Goal: Transaction & Acquisition: Download file/media

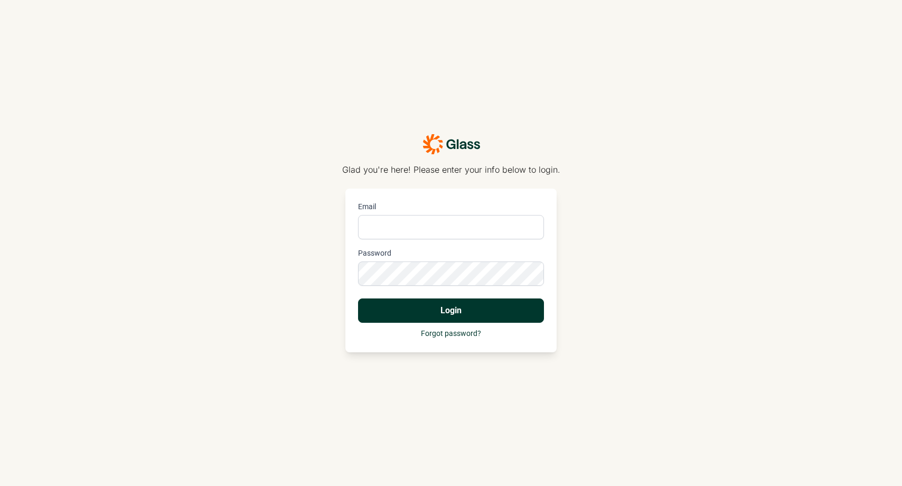
click at [395, 227] on input "Email" at bounding box center [451, 227] width 186 height 24
click at [395, 228] on input "Email" at bounding box center [451, 227] width 186 height 24
click at [394, 229] on input "Email" at bounding box center [451, 227] width 186 height 24
type input "[EMAIL_ADDRESS][DOMAIN_NAME]"
click at [358, 299] on button "Login" at bounding box center [451, 311] width 186 height 24
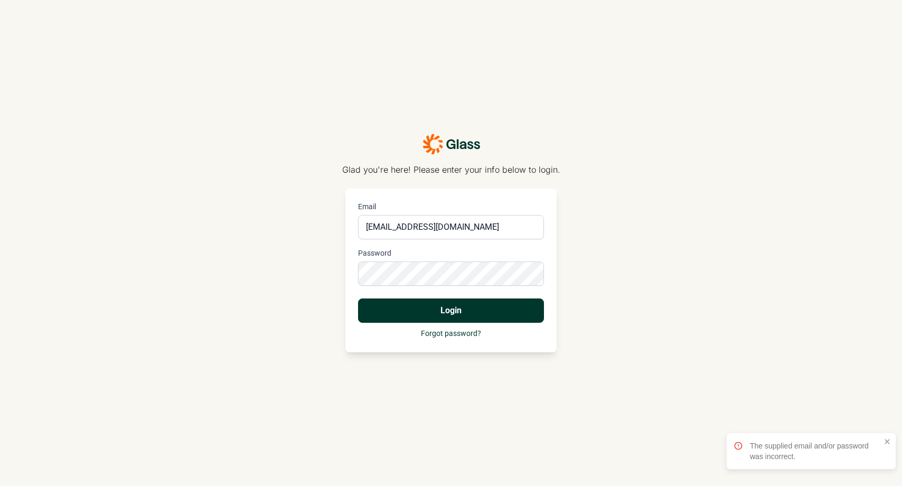
click at [0, 486] on com-1password-button at bounding box center [0, 486] width 0 height 0
click at [358, 299] on button "Login" at bounding box center [451, 311] width 186 height 24
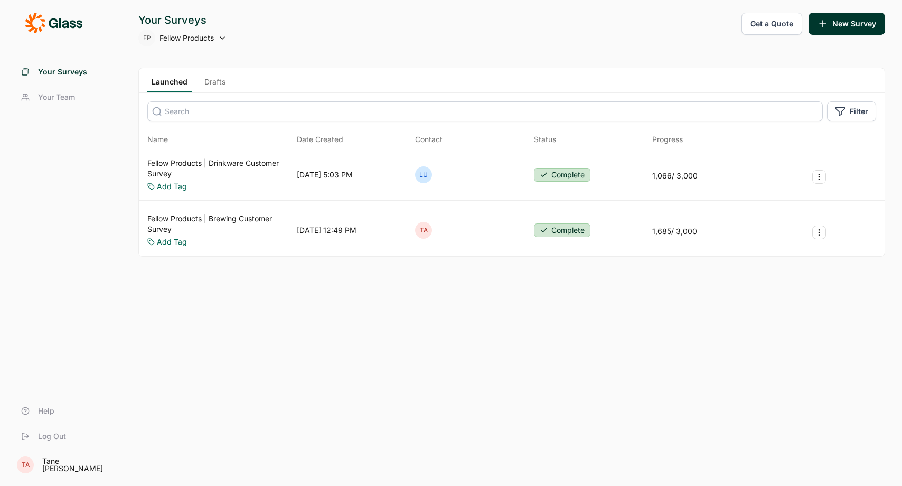
click at [224, 172] on link "Fellow Products | Drinkware Customer Survey" at bounding box center [219, 168] width 145 height 21
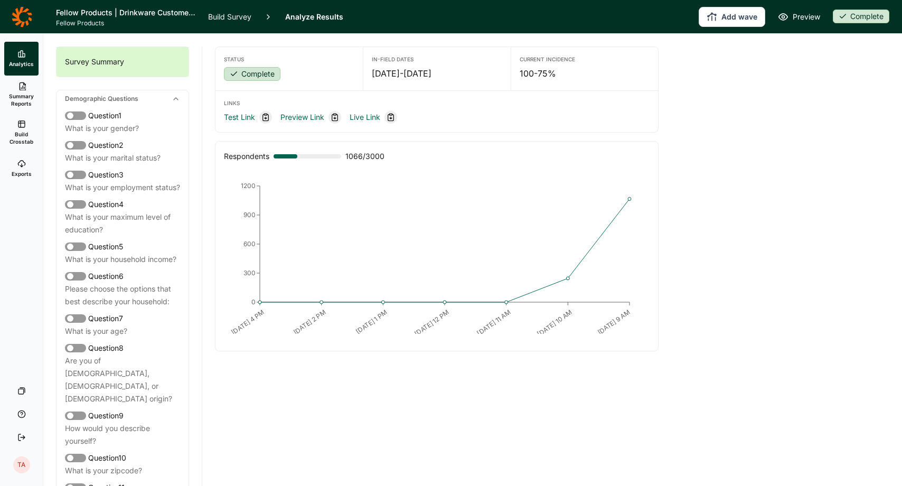
click at [14, 96] on span "Summary Reports" at bounding box center [21, 99] width 26 height 15
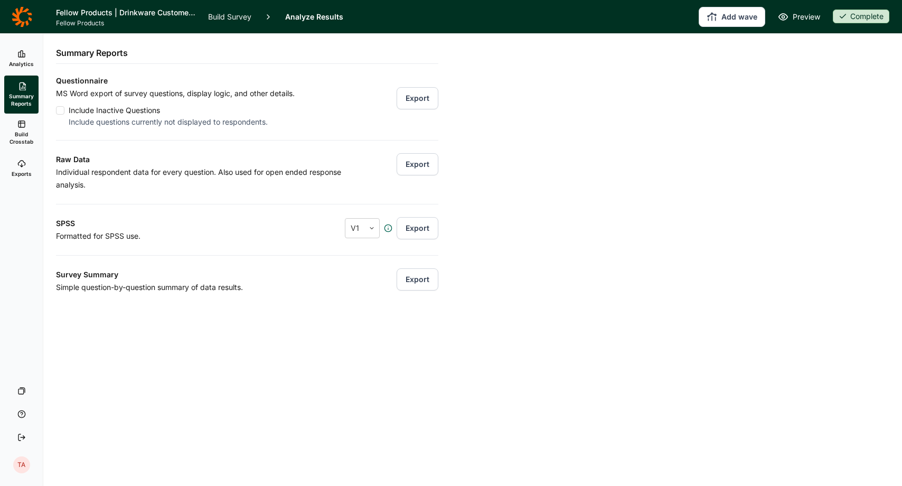
click at [26, 58] on link "Analytics" at bounding box center [21, 59] width 34 height 34
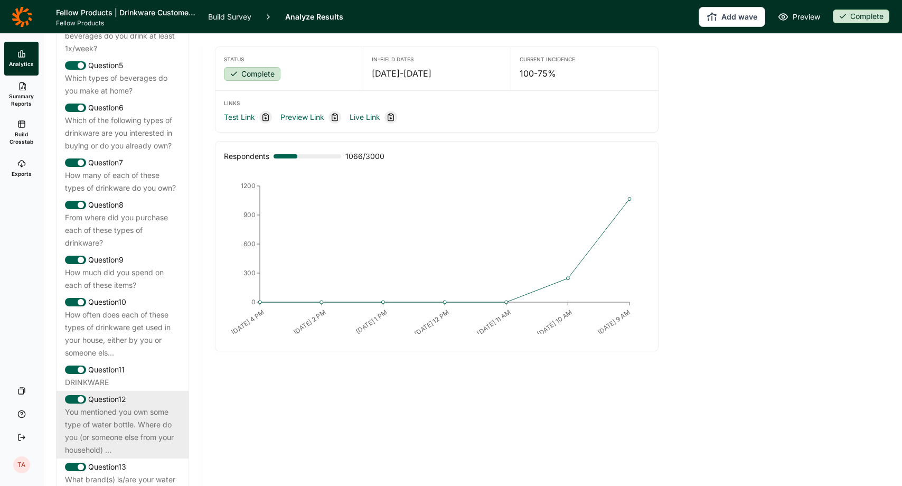
scroll to position [637, 0]
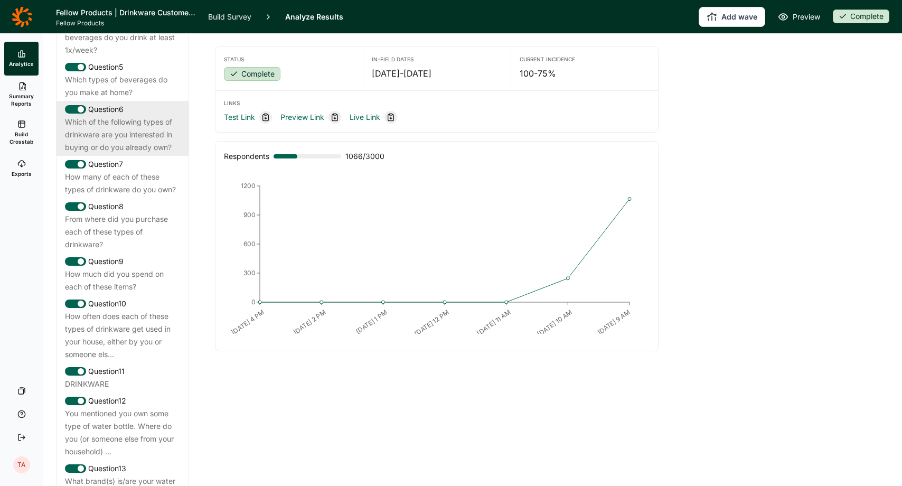
click at [143, 119] on div "Which of the following types of drinkware are you interested in buying or do yo…" at bounding box center [122, 135] width 115 height 38
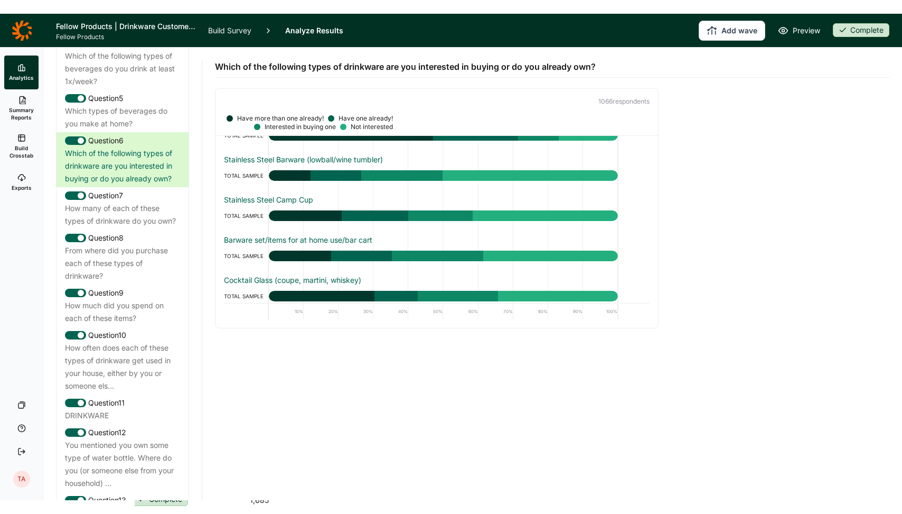
scroll to position [124, 0]
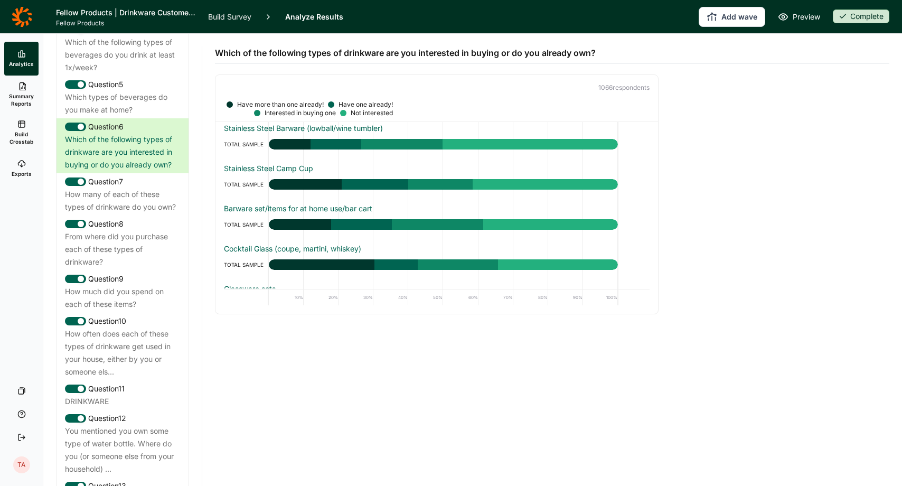
click at [23, 139] on span "Build Crosstab" at bounding box center [21, 138] width 26 height 15
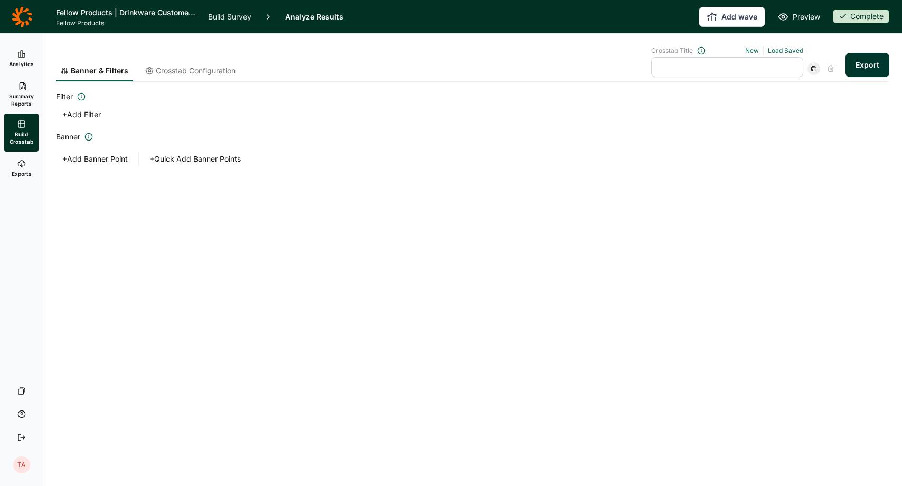
click at [27, 103] on span "Summary Reports" at bounding box center [21, 99] width 26 height 15
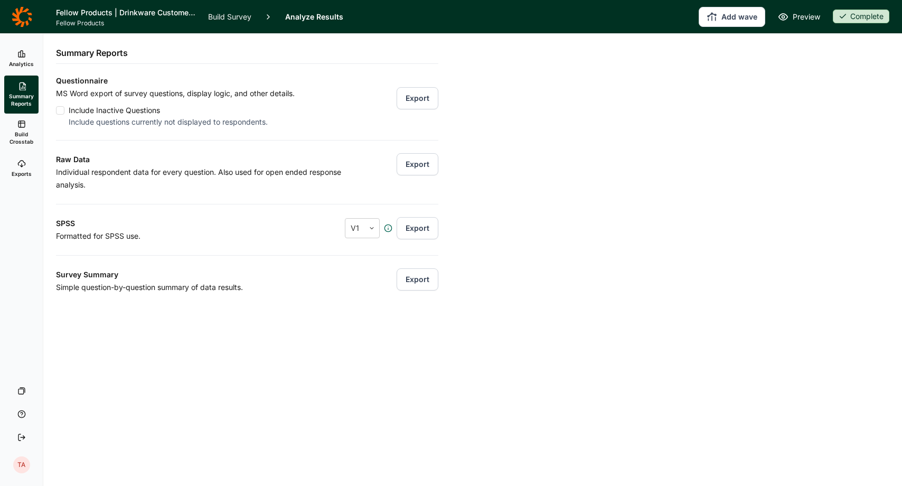
click at [425, 99] on button "Export" at bounding box center [418, 98] width 42 height 22
click at [414, 164] on button "Export" at bounding box center [418, 164] width 42 height 22
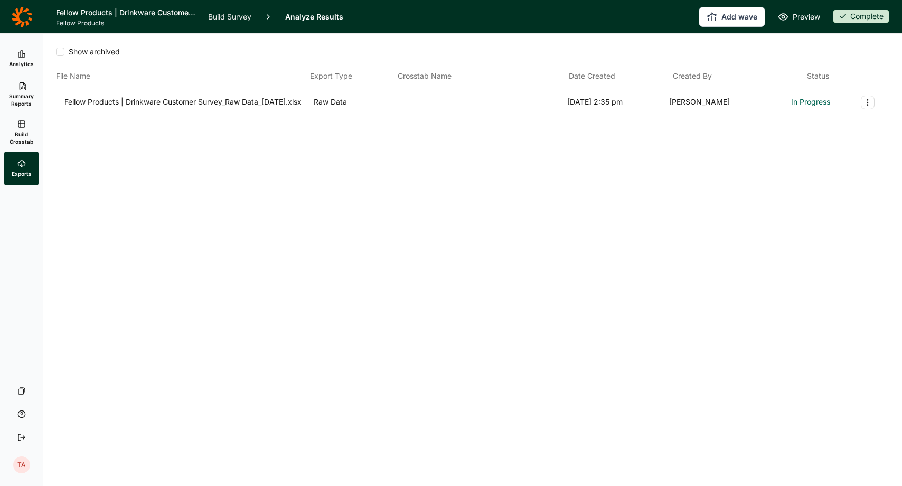
click at [159, 109] on div "Fellow Products | Drinkware Customer Survey_Raw Data_[DATE].xlsx" at bounding box center [186, 103] width 245 height 14
click at [20, 138] on span "Build Crosstab" at bounding box center [21, 138] width 26 height 15
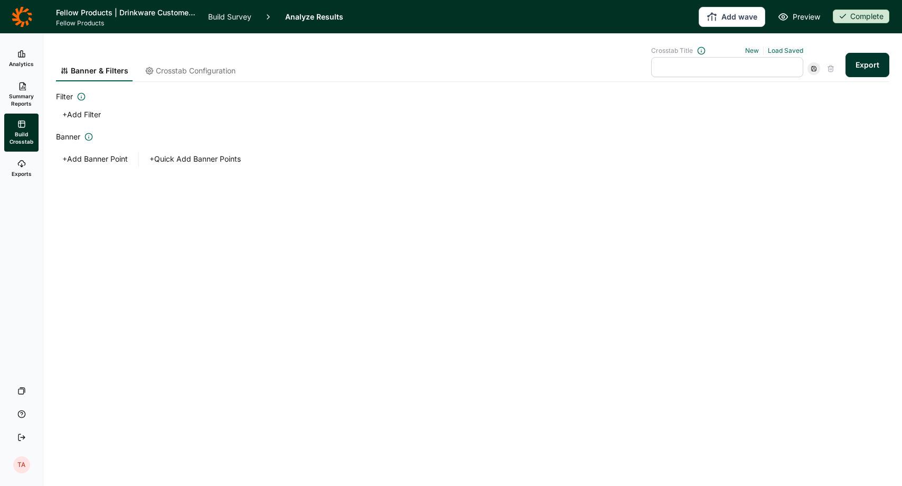
click at [23, 108] on link "Summary Reports" at bounding box center [21, 95] width 34 height 38
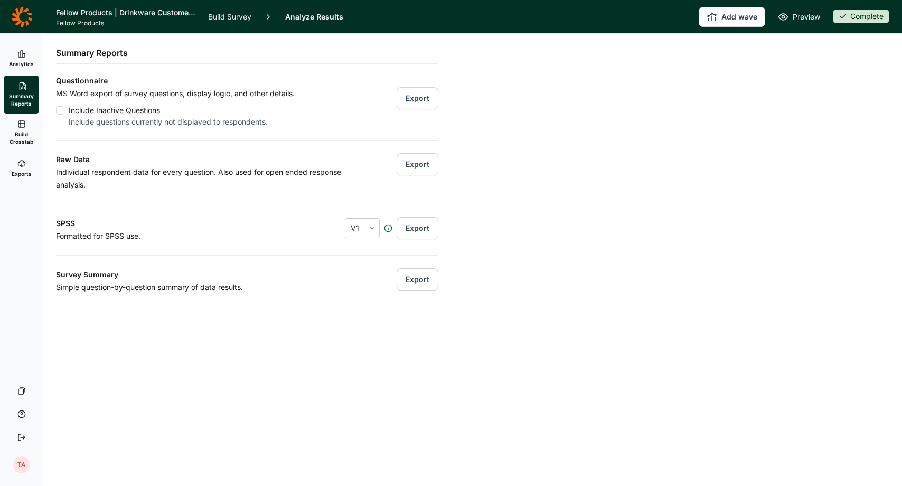
click at [413, 282] on button "Export" at bounding box center [418, 279] width 42 height 22
click at [429, 228] on button "Export" at bounding box center [418, 228] width 42 height 22
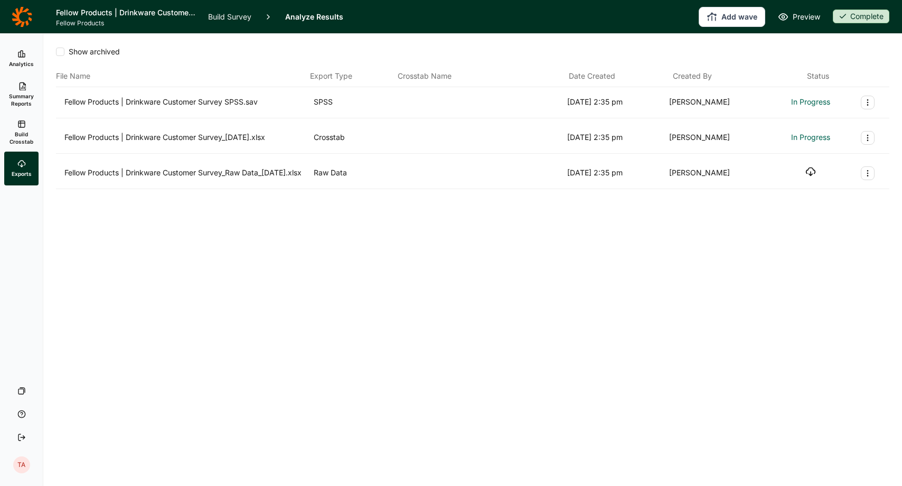
click at [817, 171] on div "Fellow Products | Drinkware Customer Survey_Raw Data_[DATE].xlsx Raw Data [DATE…" at bounding box center [472, 173] width 817 height 14
click at [806, 171] on icon "button" at bounding box center [811, 171] width 11 height 11
click at [812, 137] on icon "button" at bounding box center [811, 136] width 11 height 11
click at [813, 104] on icon "button" at bounding box center [811, 101] width 11 height 11
